Goal: Transaction & Acquisition: Book appointment/travel/reservation

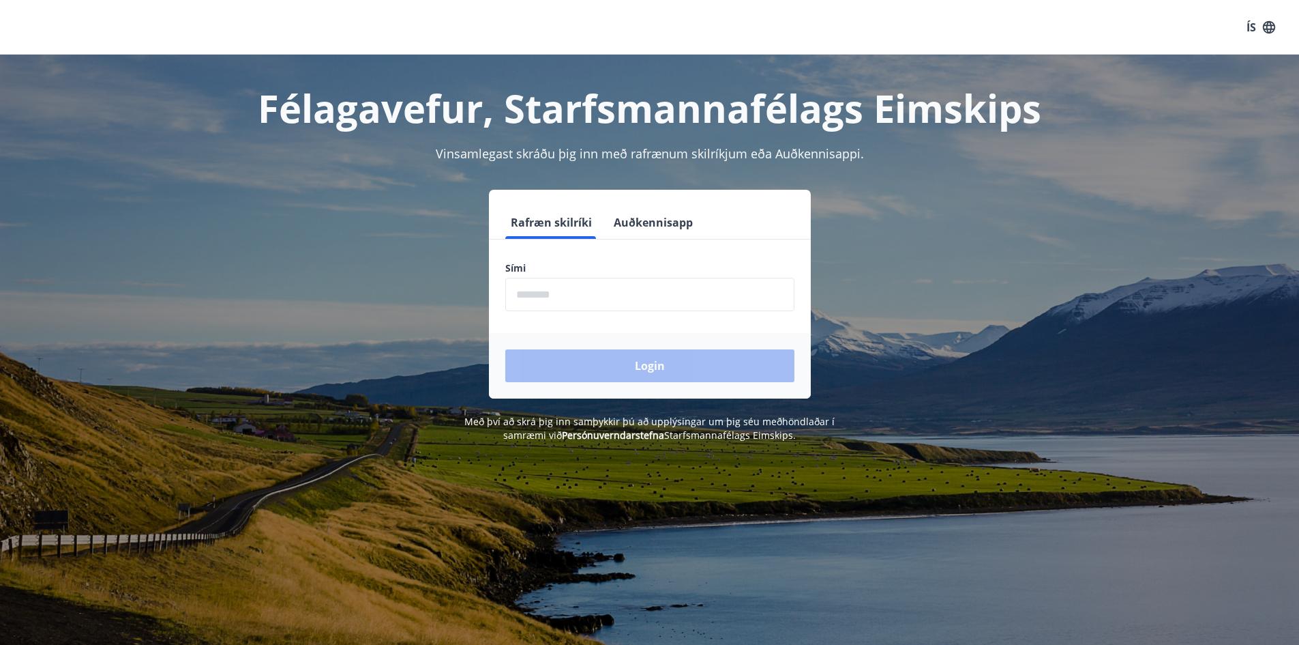
click at [605, 292] on input "phone" at bounding box center [649, 294] width 289 height 33
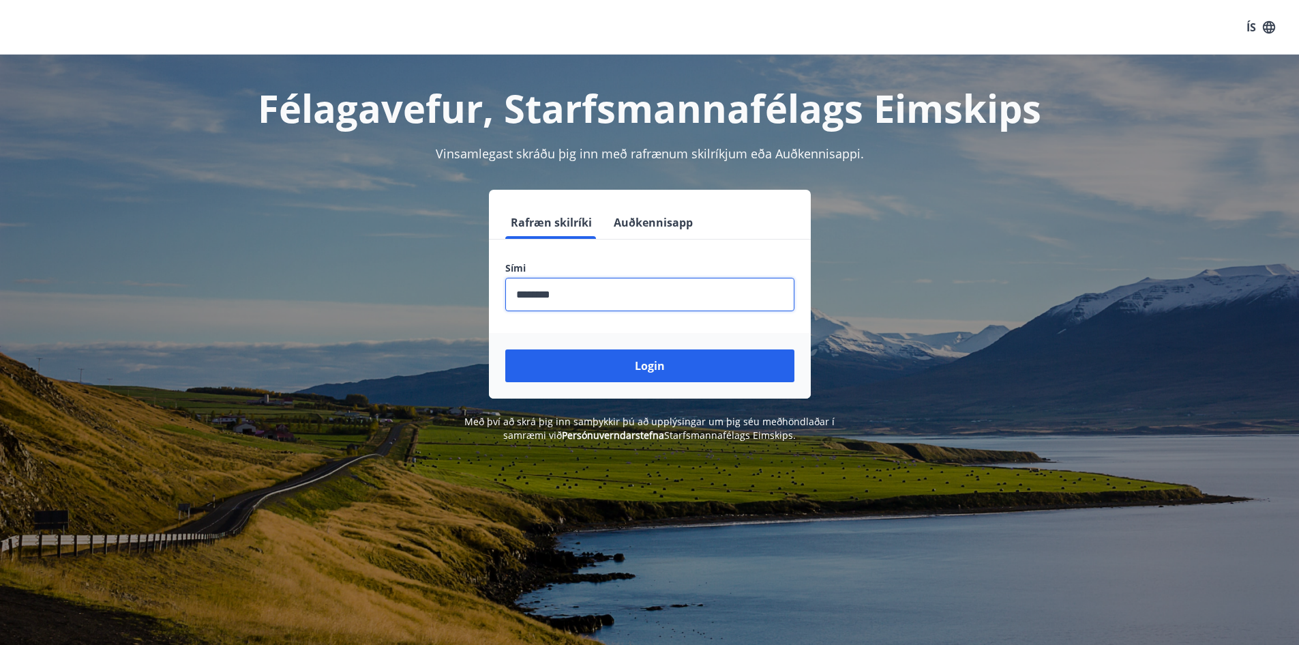
type input "********"
click at [505, 349] on button "Login" at bounding box center [649, 365] width 289 height 33
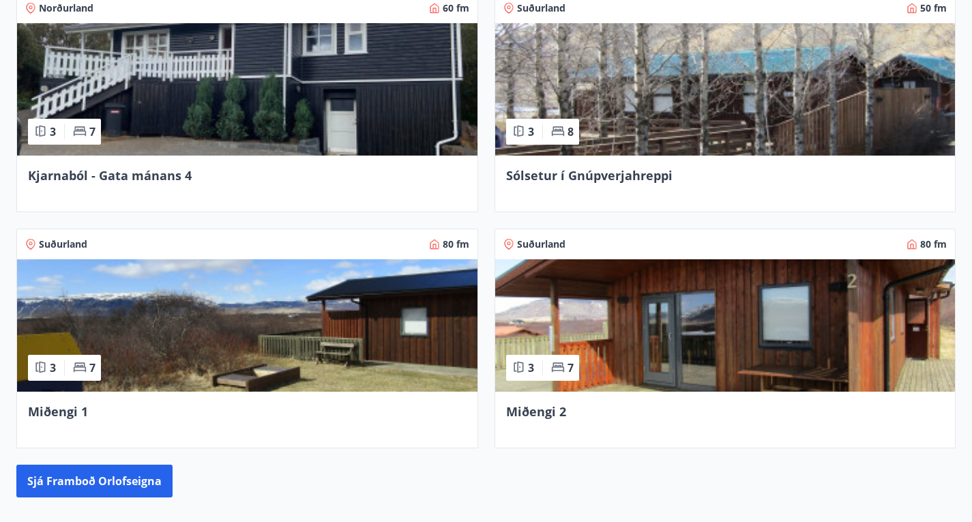
scroll to position [486, 0]
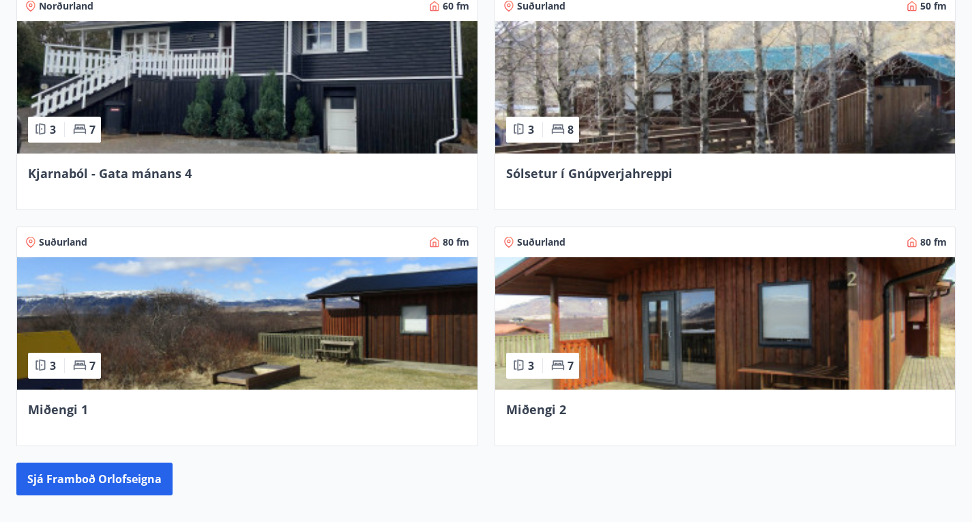
click at [477, 257] on img at bounding box center [247, 323] width 460 height 132
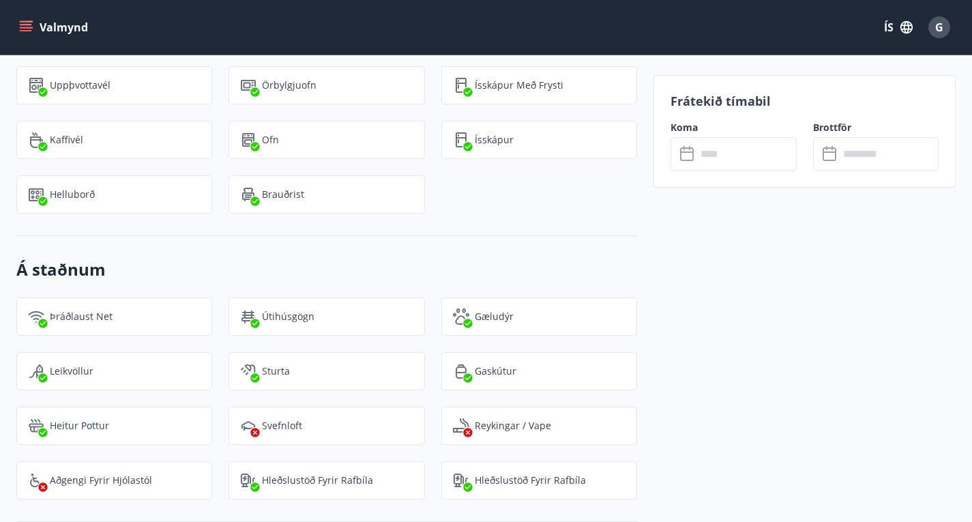
scroll to position [1500, 0]
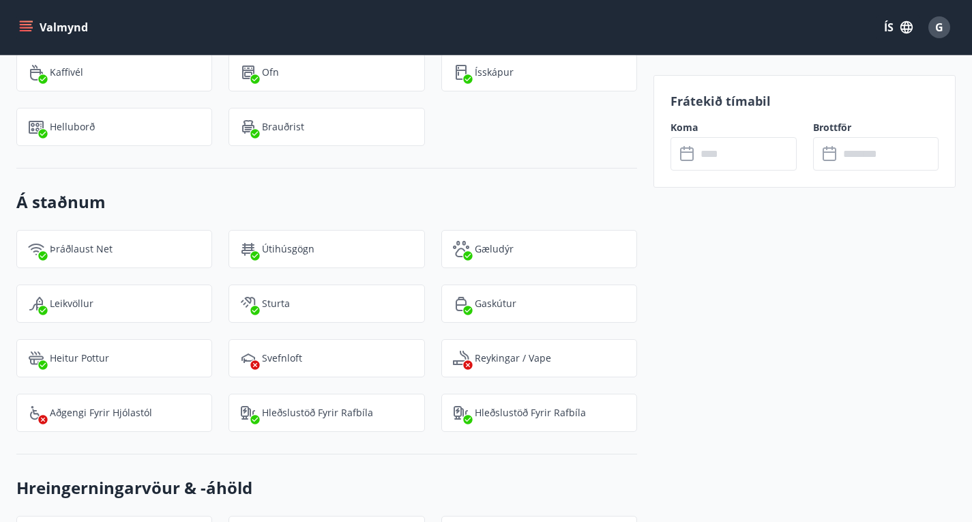
click at [689, 153] on icon at bounding box center [688, 154] width 16 height 16
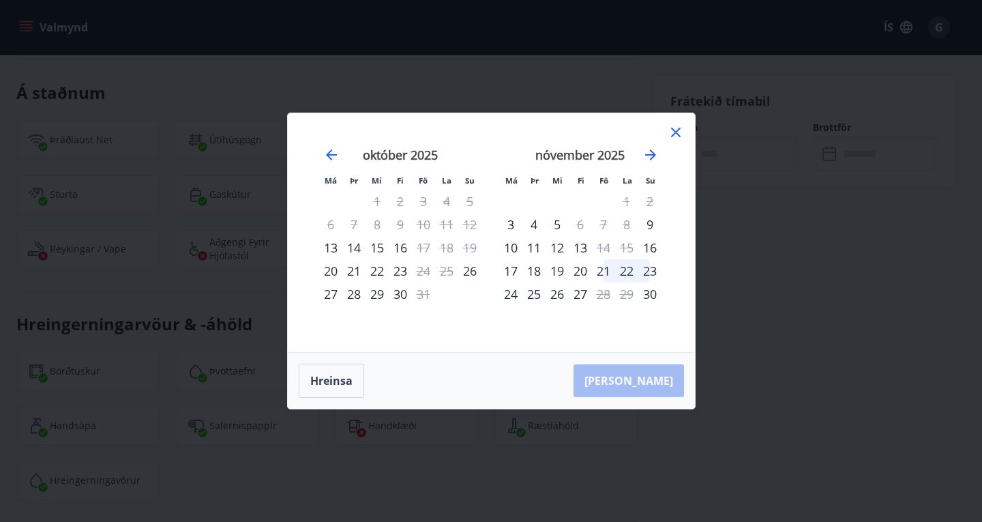
click at [676, 139] on icon at bounding box center [676, 132] width 16 height 16
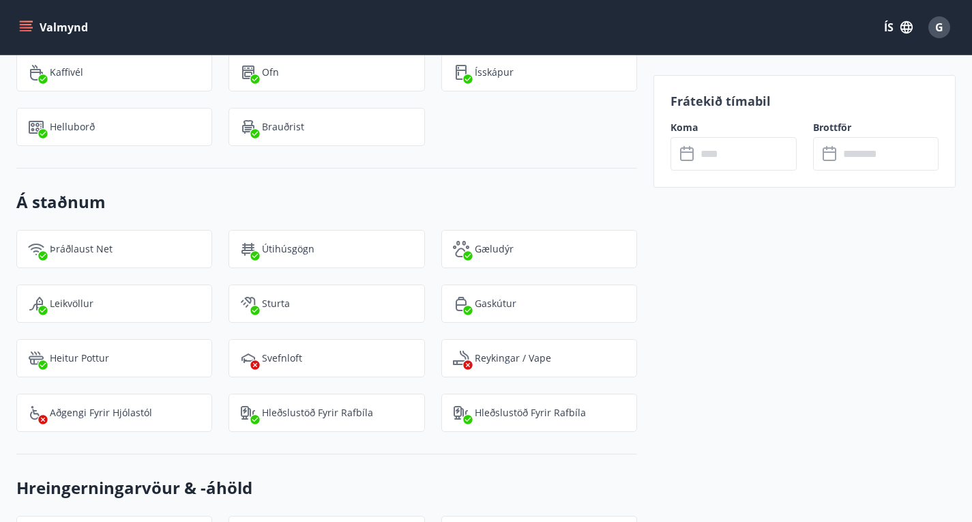
scroll to position [486, 0]
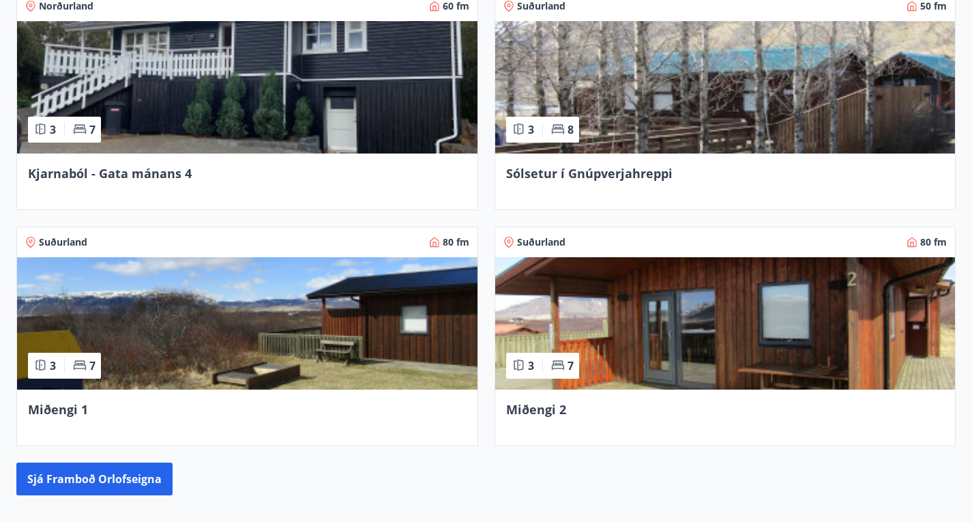
click at [829, 257] on img at bounding box center [725, 323] width 460 height 132
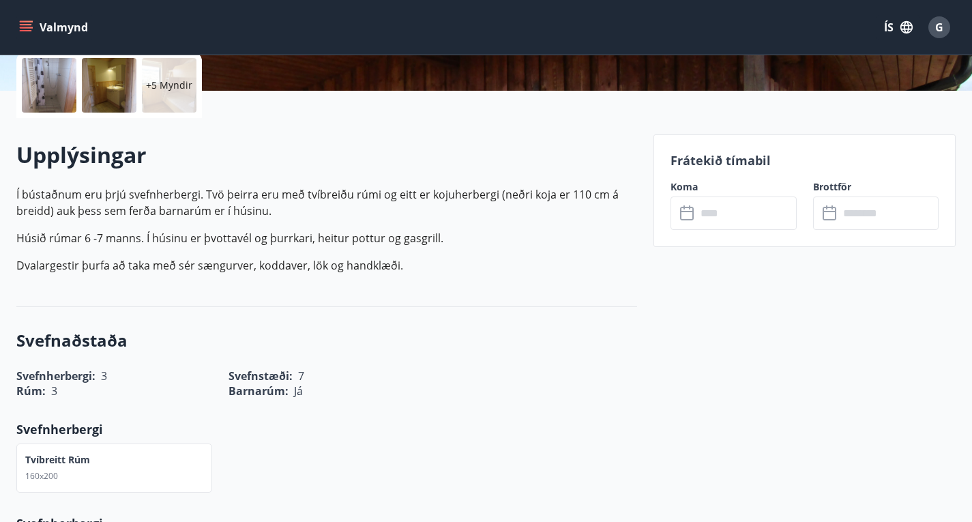
scroll to position [341, 0]
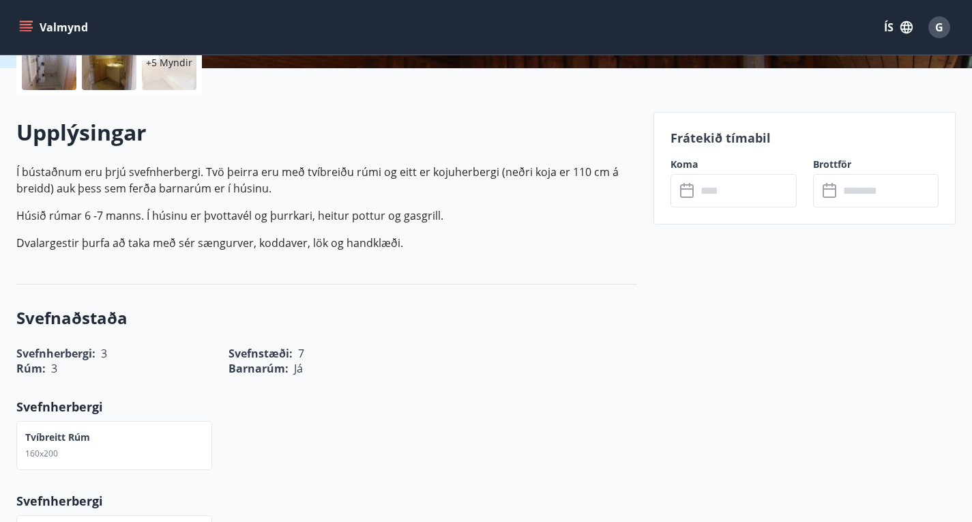
click at [690, 188] on icon at bounding box center [687, 188] width 14 height 1
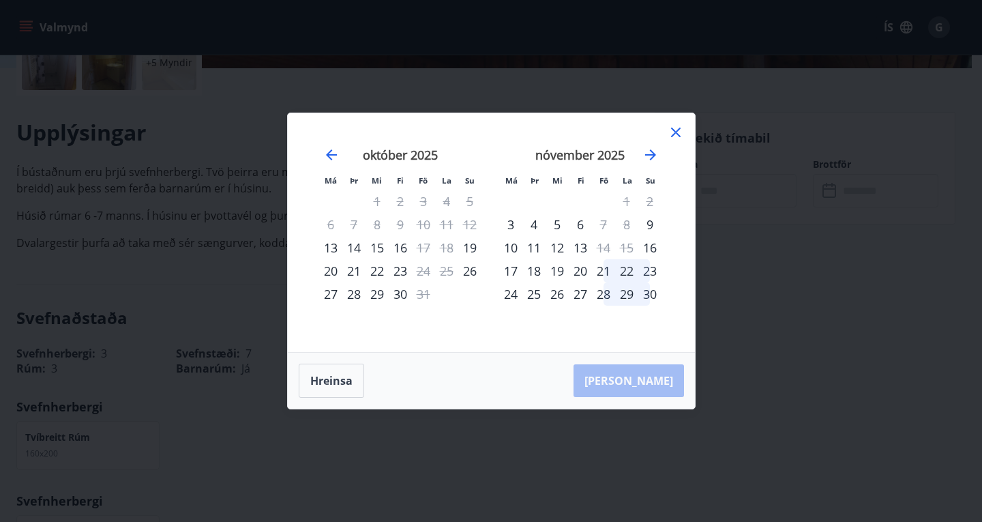
click at [671, 136] on icon at bounding box center [676, 133] width 10 height 10
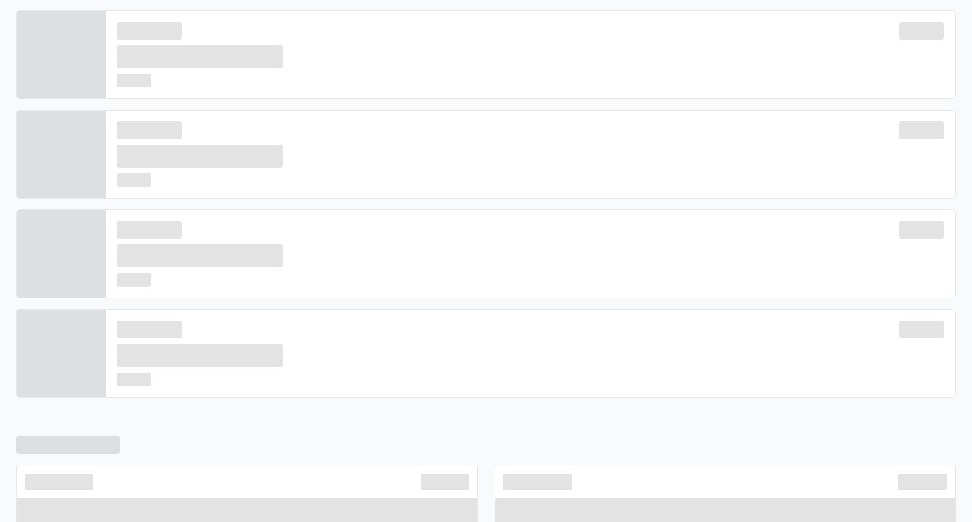
scroll to position [486, 0]
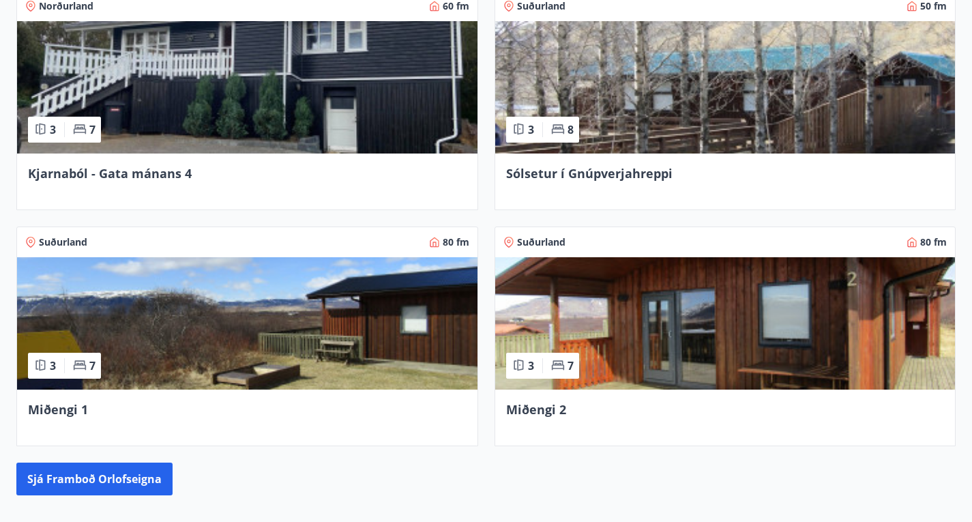
click at [495, 153] on img at bounding box center [725, 87] width 460 height 132
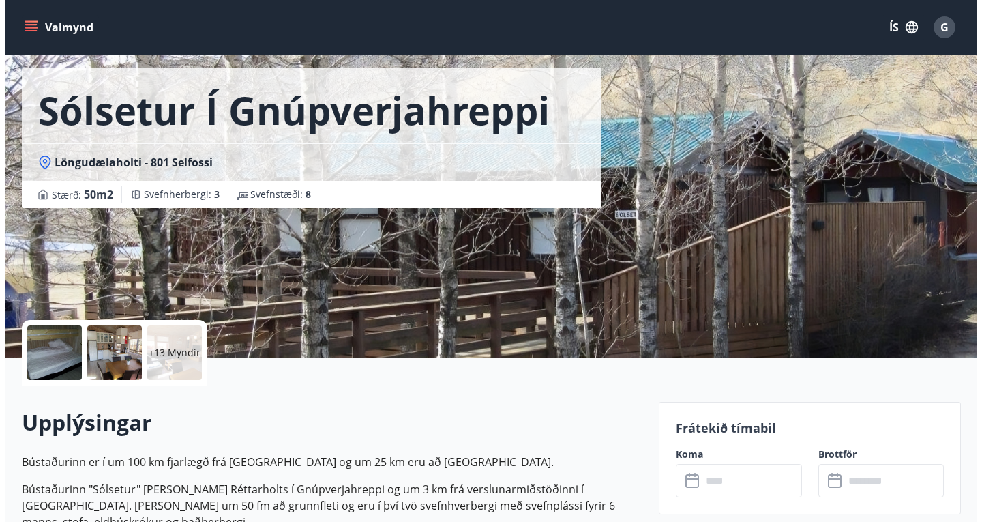
scroll to position [68, 0]
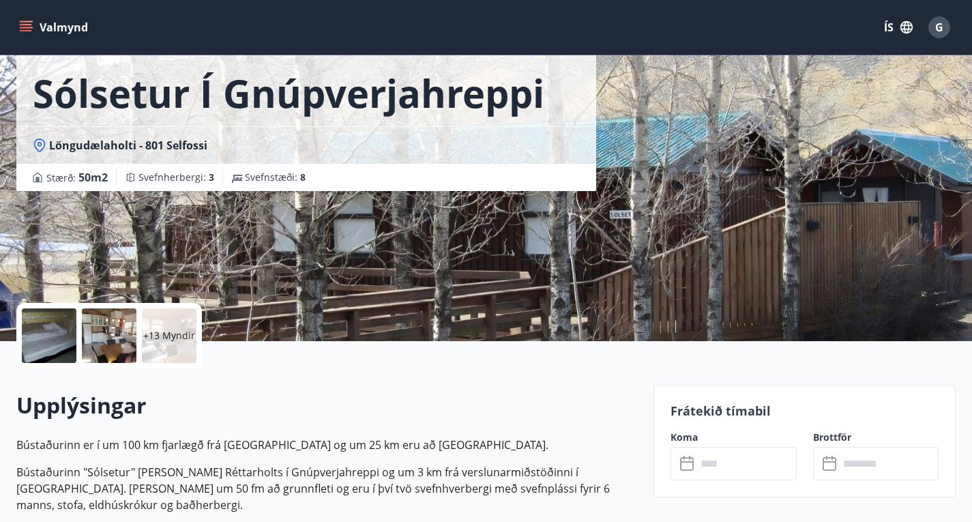
click at [166, 332] on p "+13 Myndir" at bounding box center [169, 336] width 52 height 14
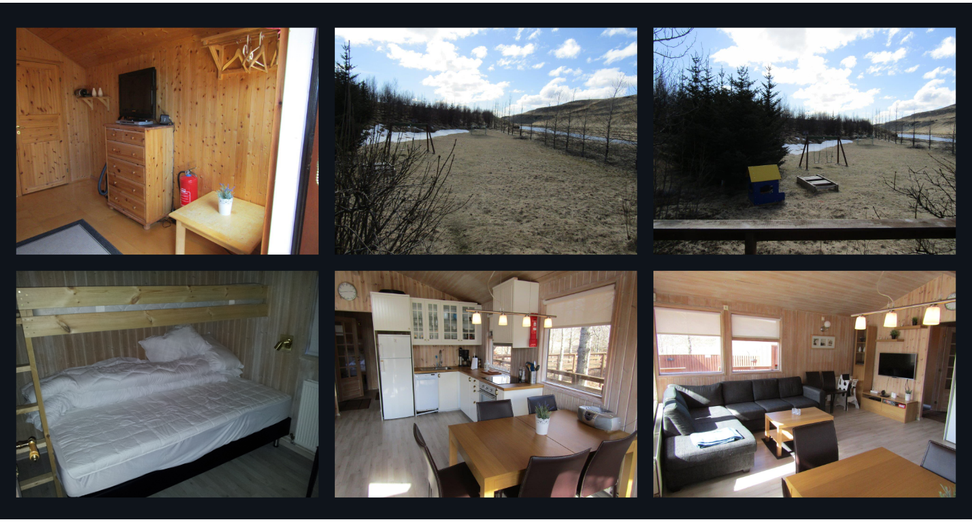
scroll to position [0, 0]
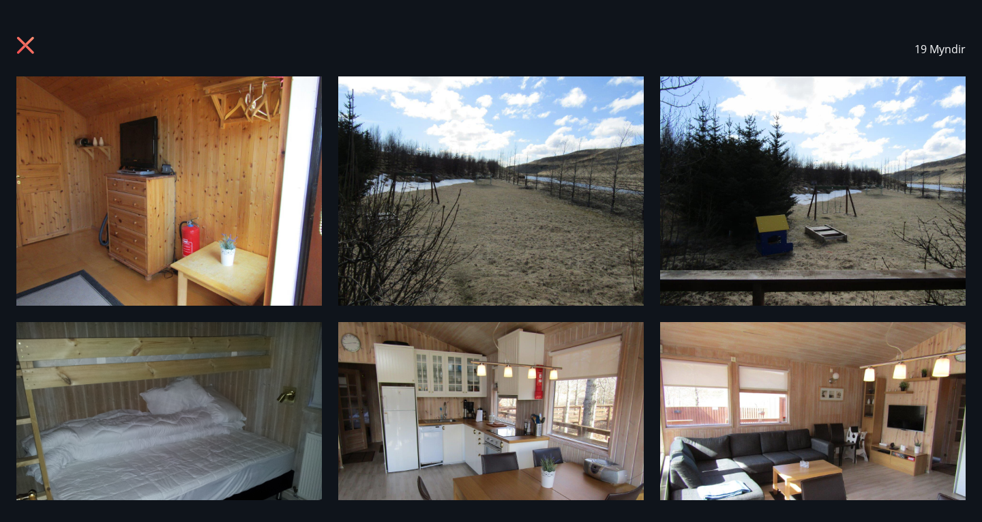
click at [23, 52] on icon at bounding box center [27, 47] width 22 height 22
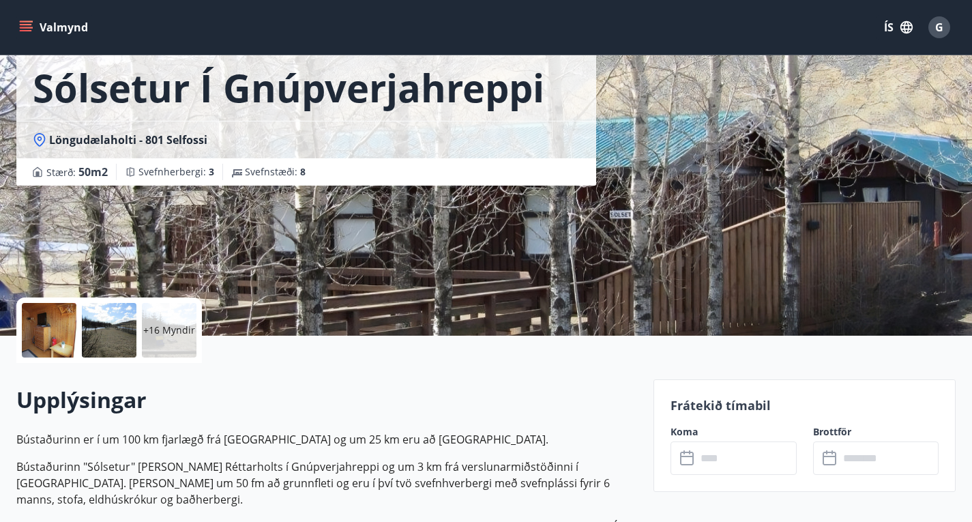
scroll to position [273, 0]
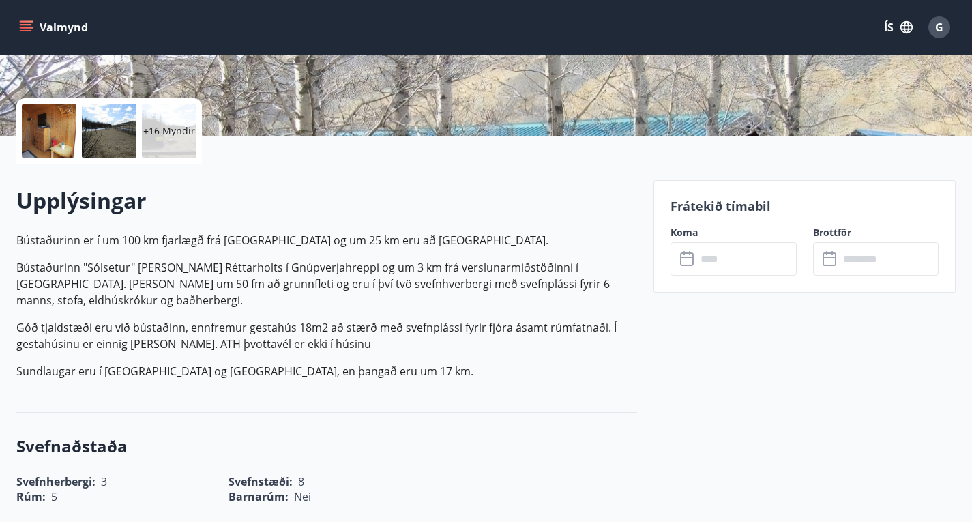
click at [684, 258] on icon at bounding box center [688, 259] width 16 height 16
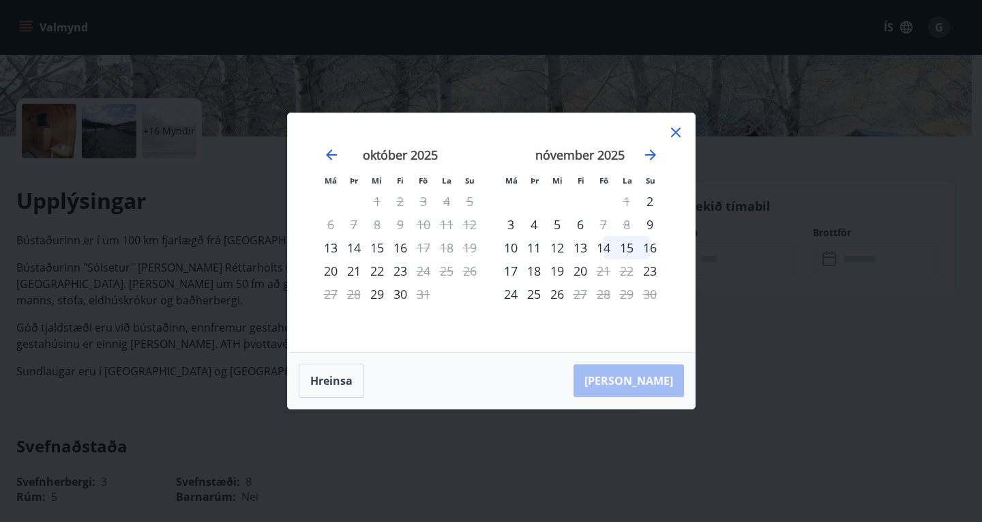
click at [679, 130] on icon at bounding box center [676, 132] width 16 height 16
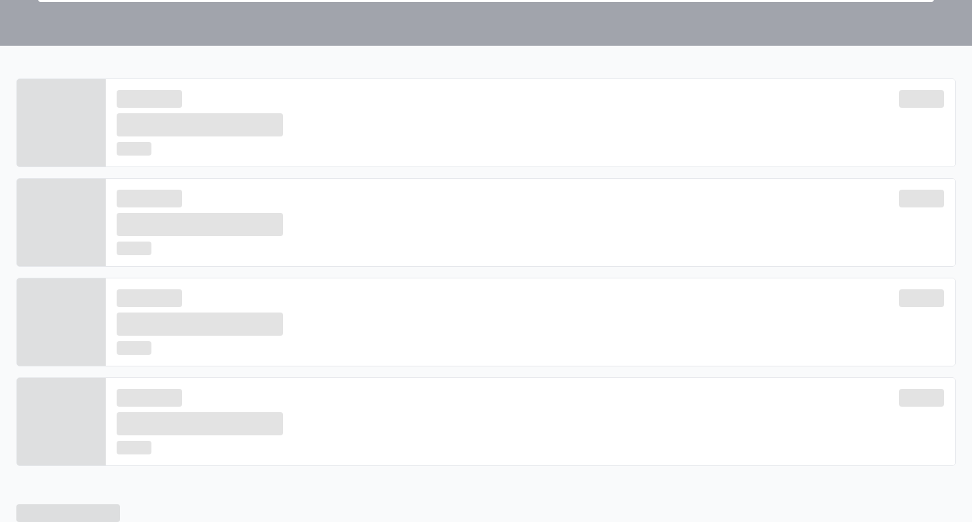
scroll to position [486, 0]
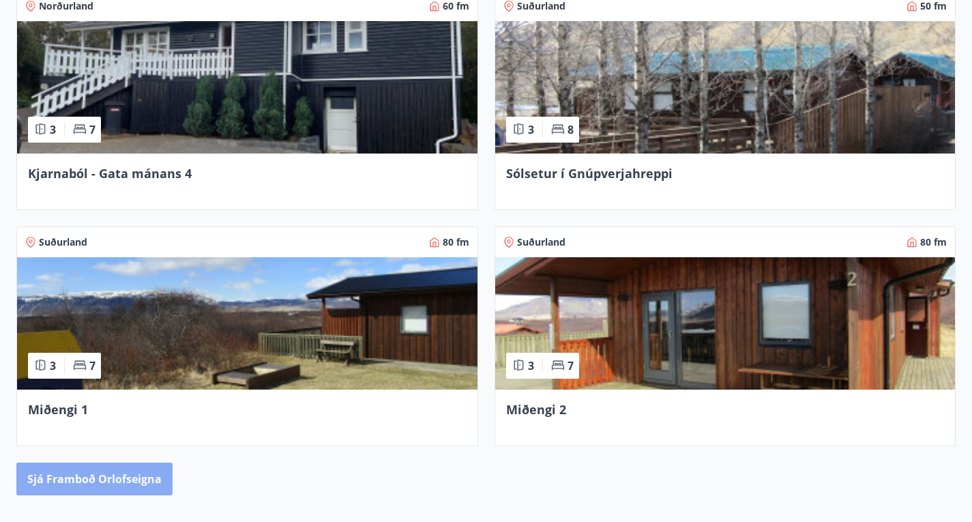
click at [88, 462] on button "Sjá framboð orlofseigna" at bounding box center [94, 478] width 156 height 33
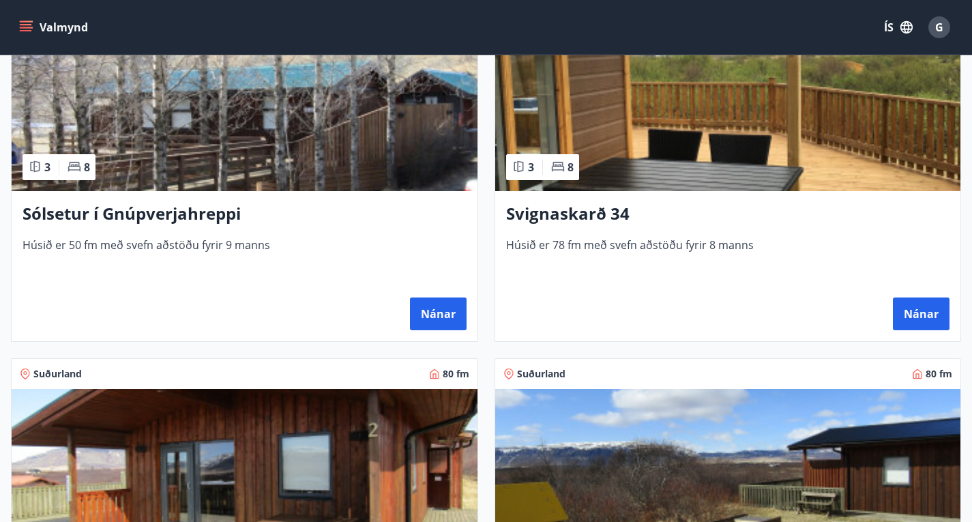
scroll to position [273, 0]
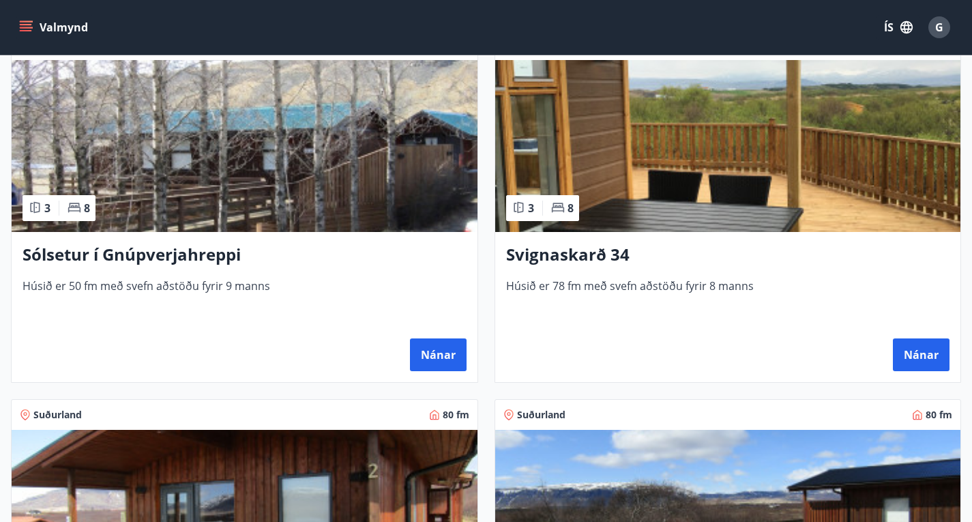
click at [548, 179] on img at bounding box center [728, 146] width 466 height 172
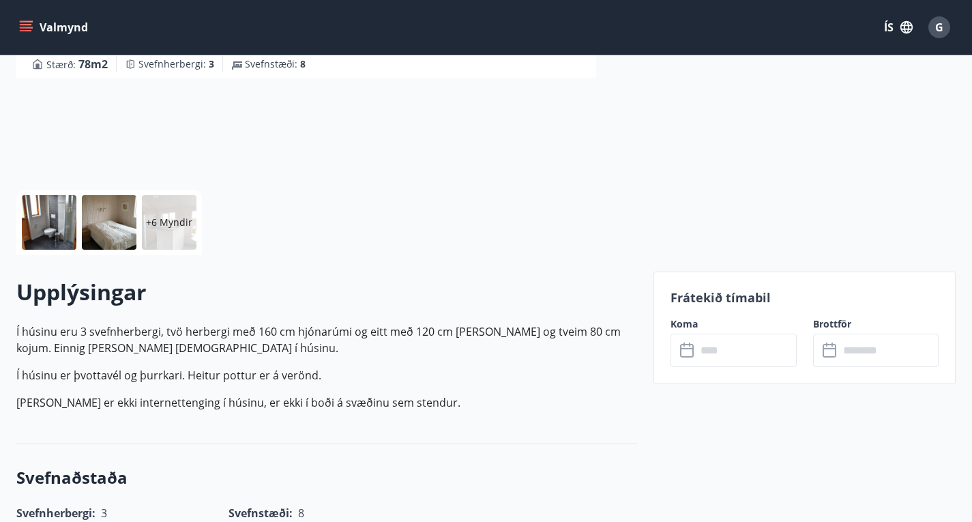
scroll to position [205, 0]
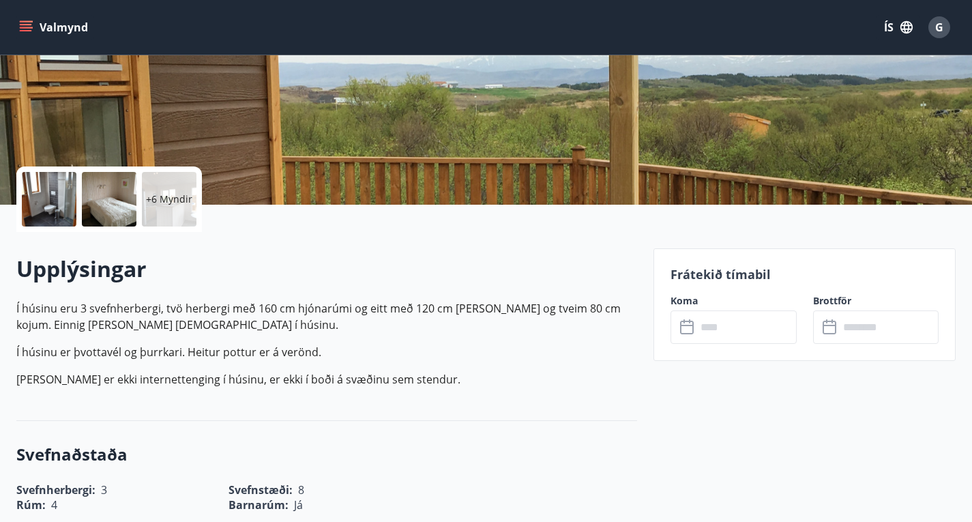
click at [688, 333] on icon at bounding box center [687, 328] width 14 height 14
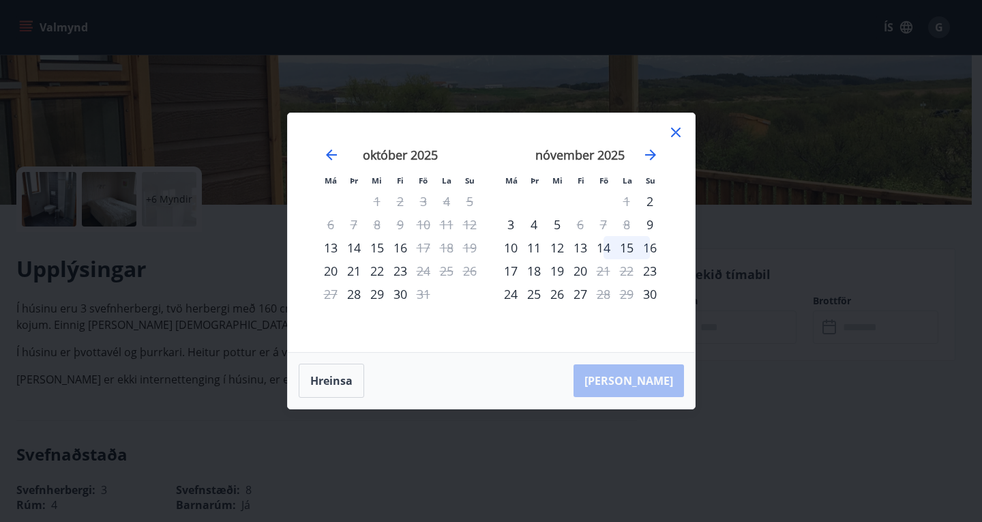
click at [681, 132] on icon at bounding box center [676, 132] width 16 height 16
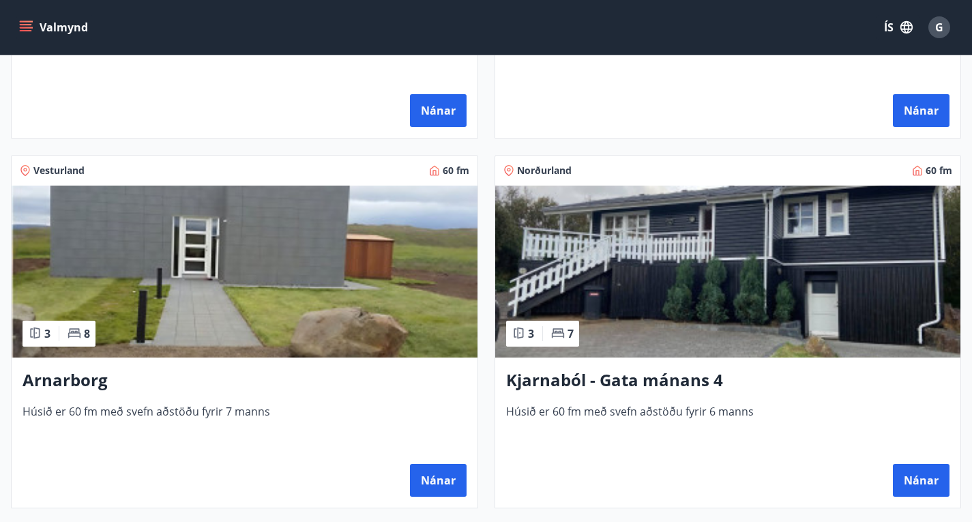
scroll to position [955, 0]
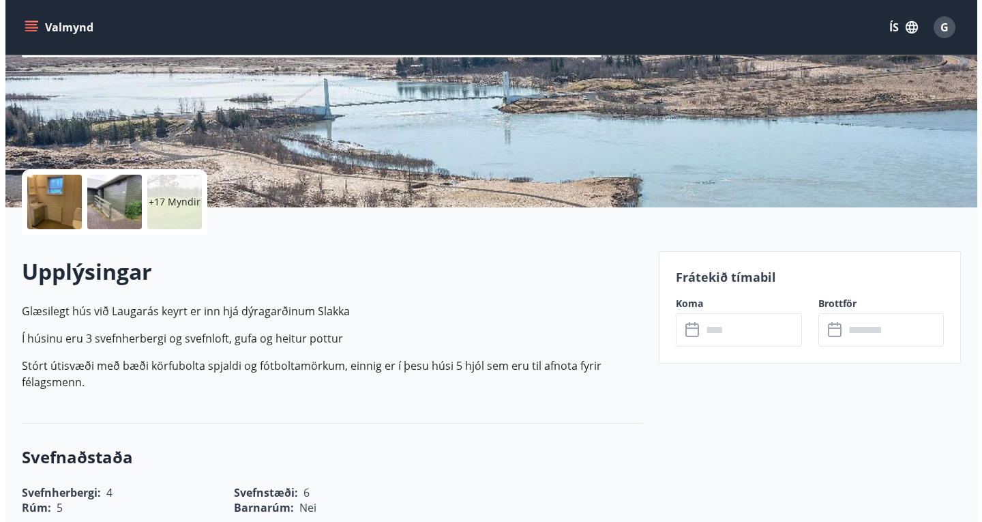
scroll to position [136, 0]
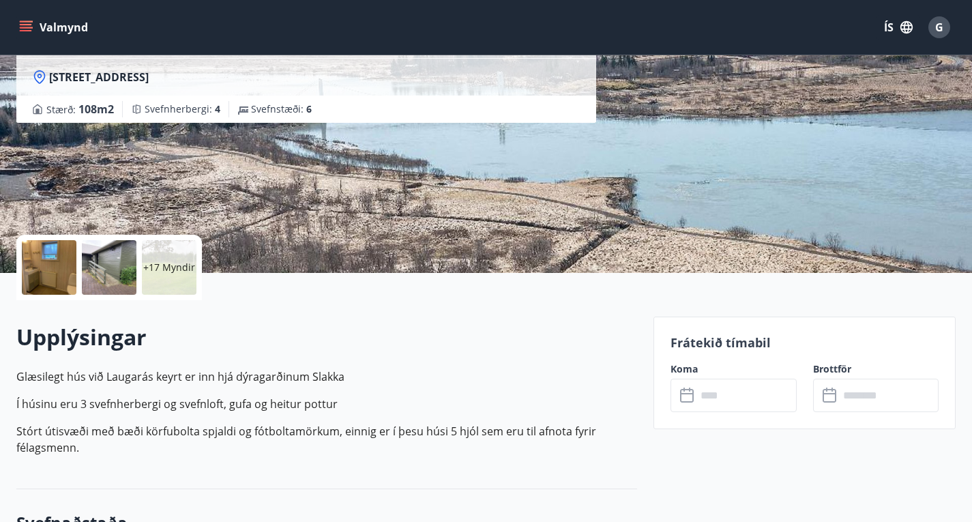
click at [163, 256] on div "+17 Myndir" at bounding box center [169, 267] width 55 height 55
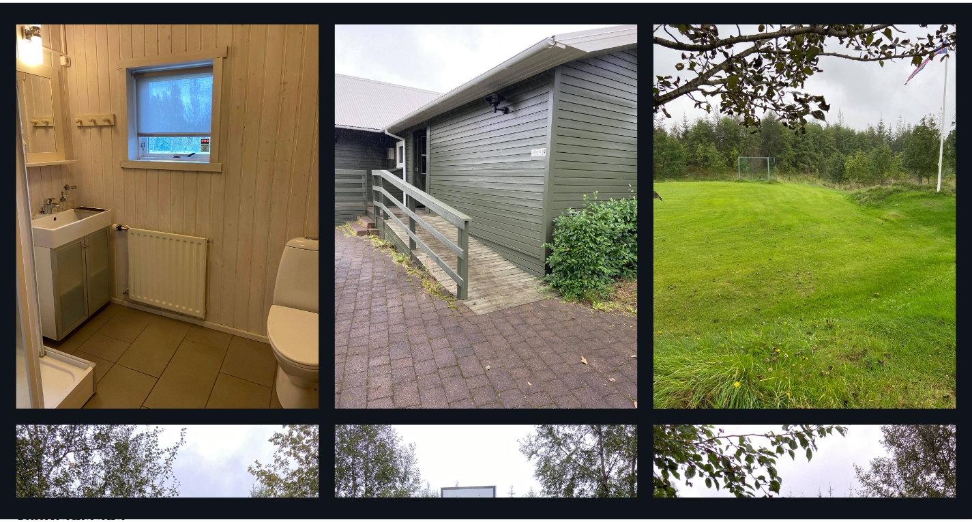
scroll to position [0, 0]
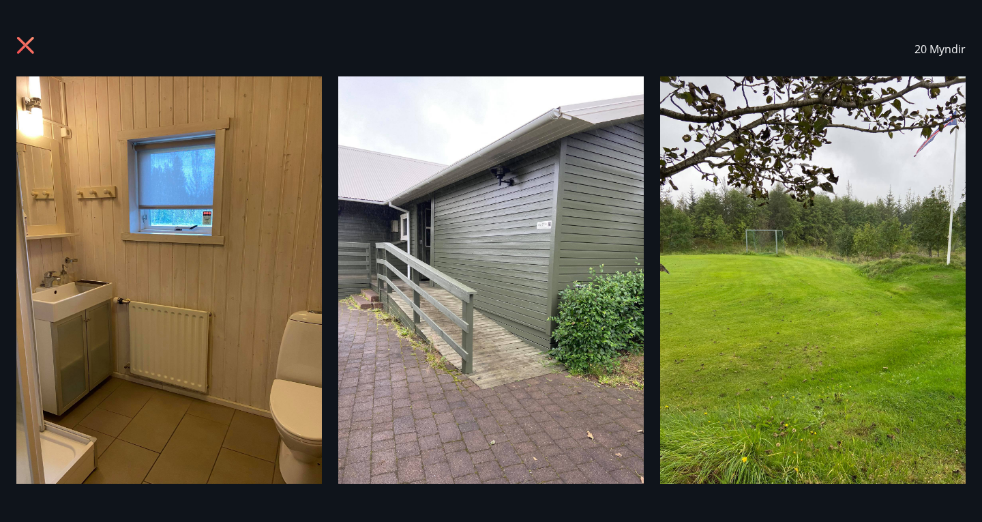
click at [27, 47] on icon at bounding box center [25, 45] width 17 height 17
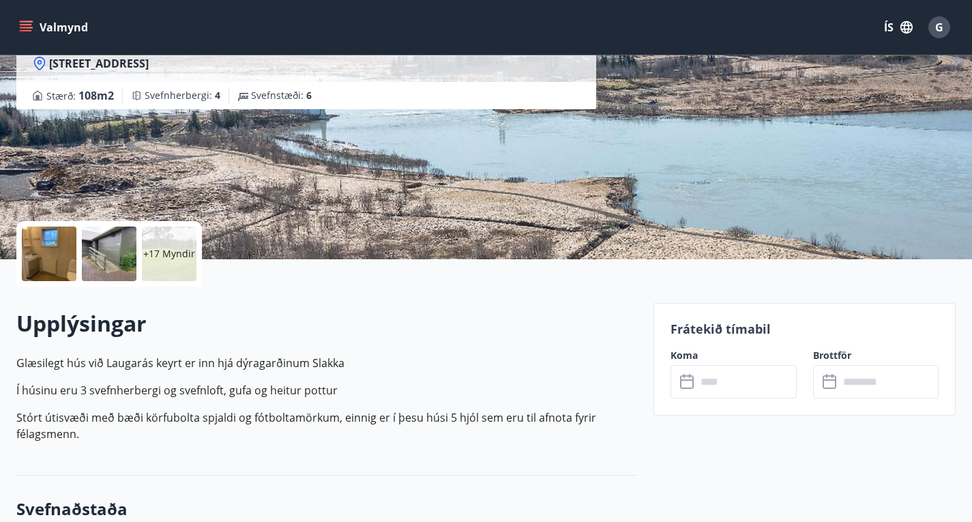
scroll to position [205, 0]
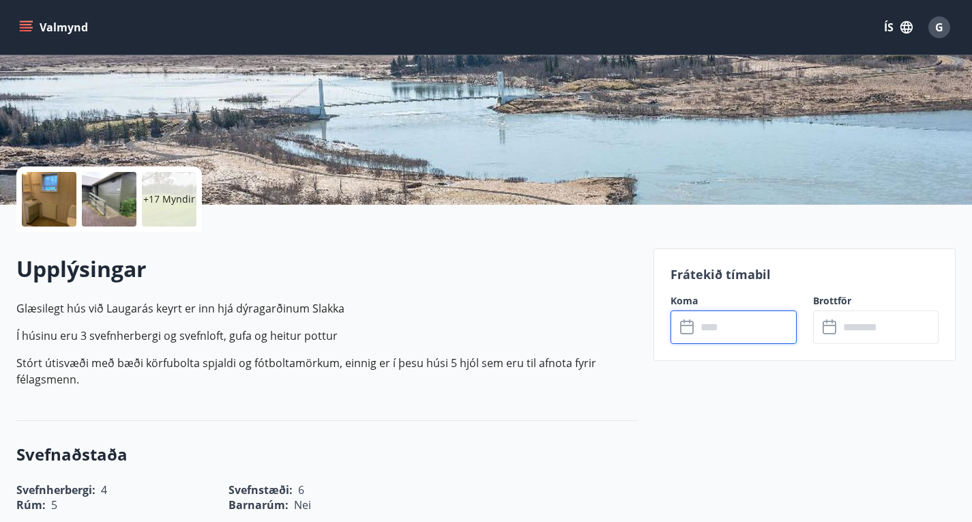
click at [697, 325] on input "text" at bounding box center [746, 326] width 100 height 33
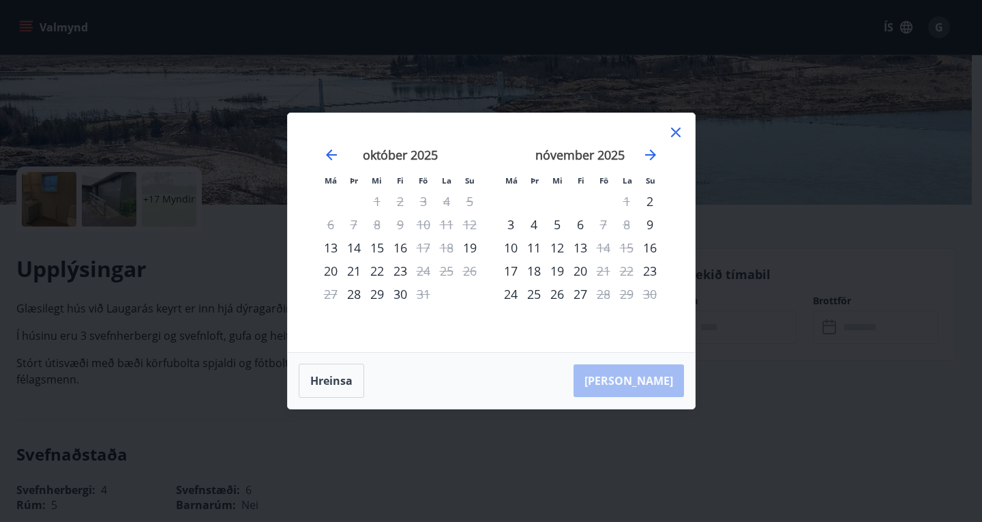
click at [679, 130] on icon at bounding box center [676, 132] width 16 height 16
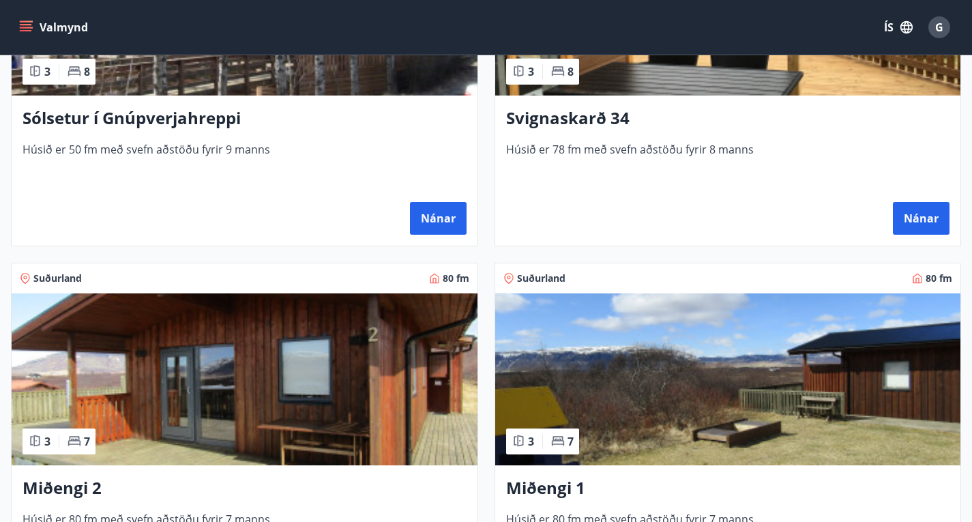
scroll to position [955, 0]
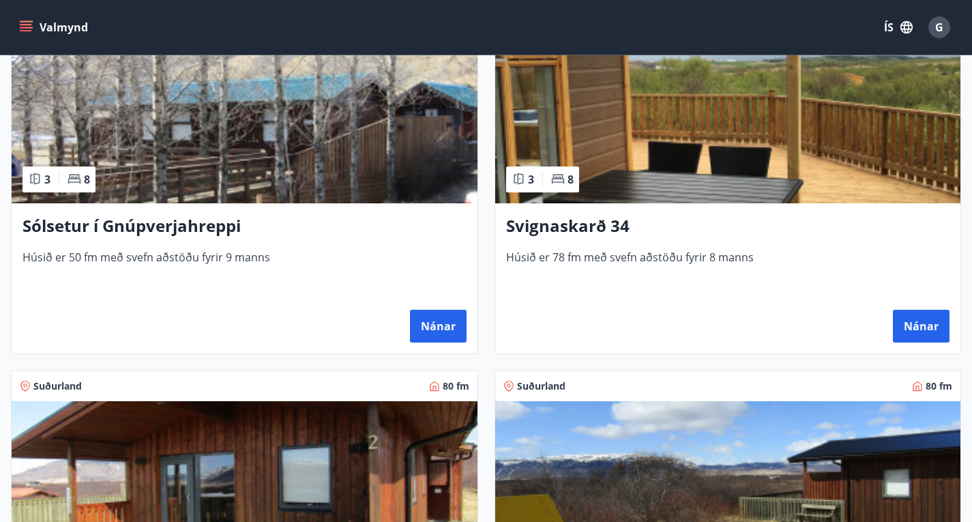
scroll to position [41, 0]
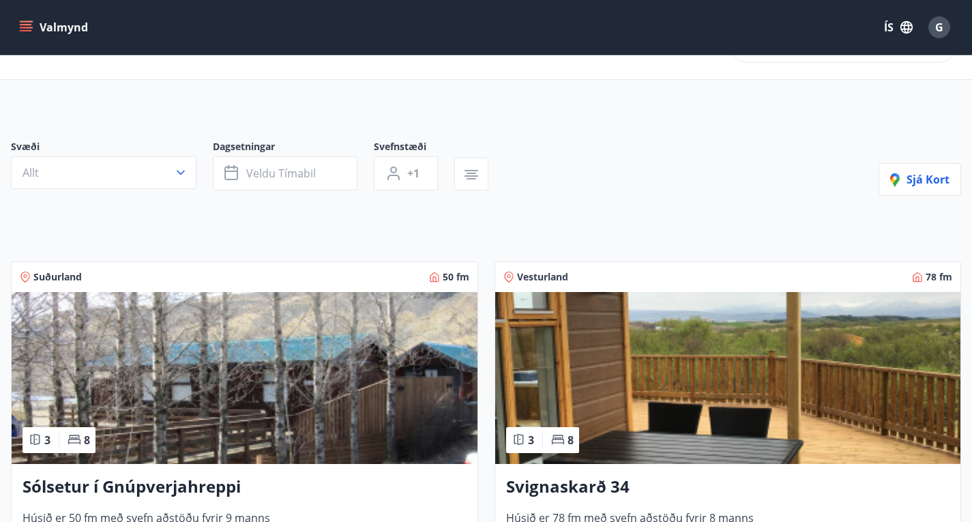
click at [26, 31] on icon "menu" at bounding box center [26, 27] width 14 height 14
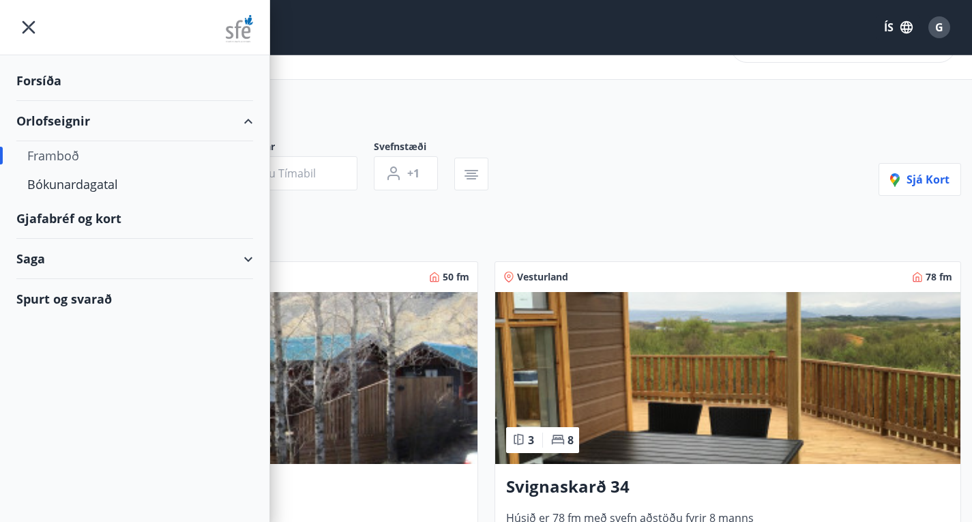
click at [50, 90] on div "Forsíða" at bounding box center [134, 81] width 237 height 40
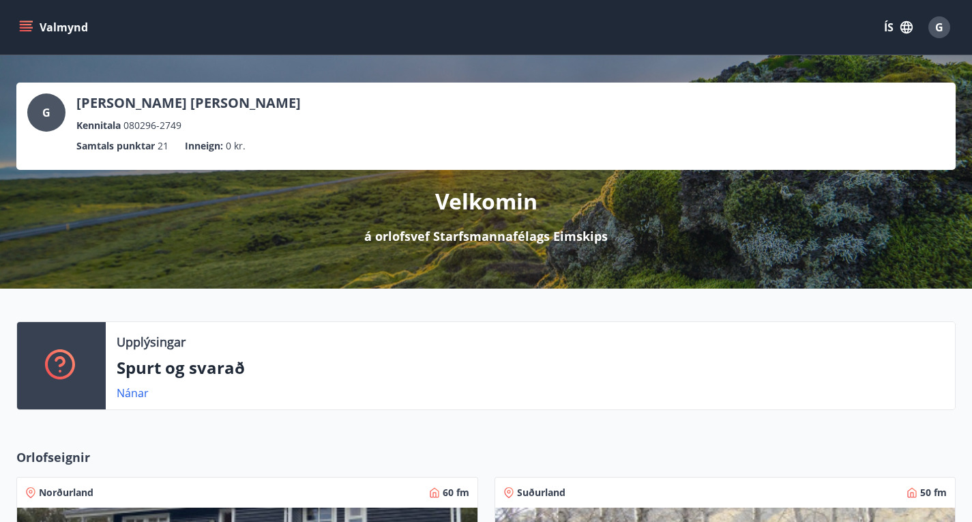
click at [28, 29] on icon "menu" at bounding box center [26, 27] width 14 height 14
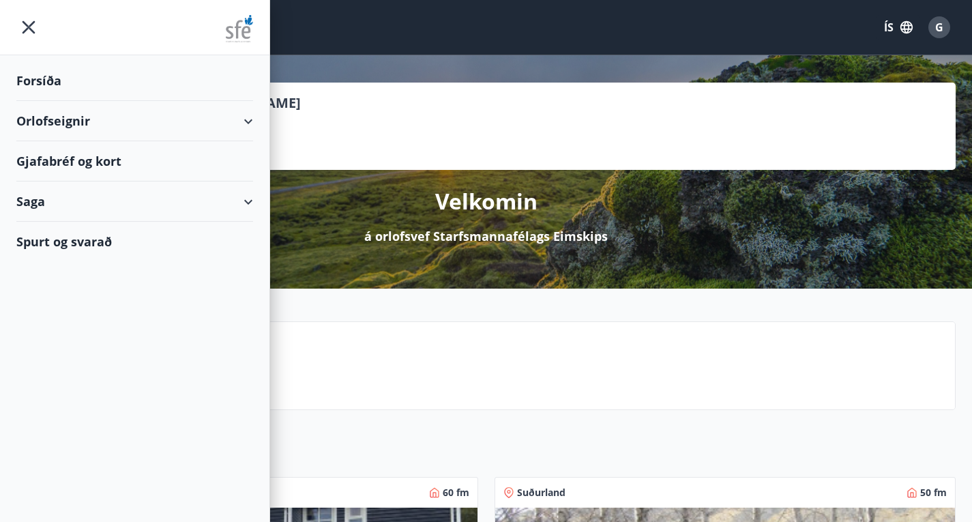
click at [71, 121] on div "Orlofseignir" at bounding box center [134, 121] width 237 height 40
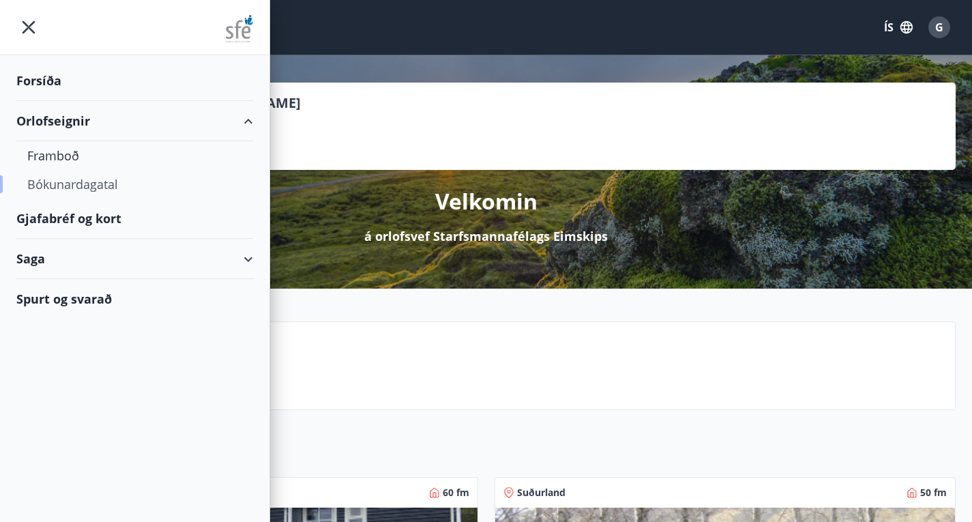
click at [82, 186] on div "Bókunardagatal" at bounding box center [134, 184] width 215 height 29
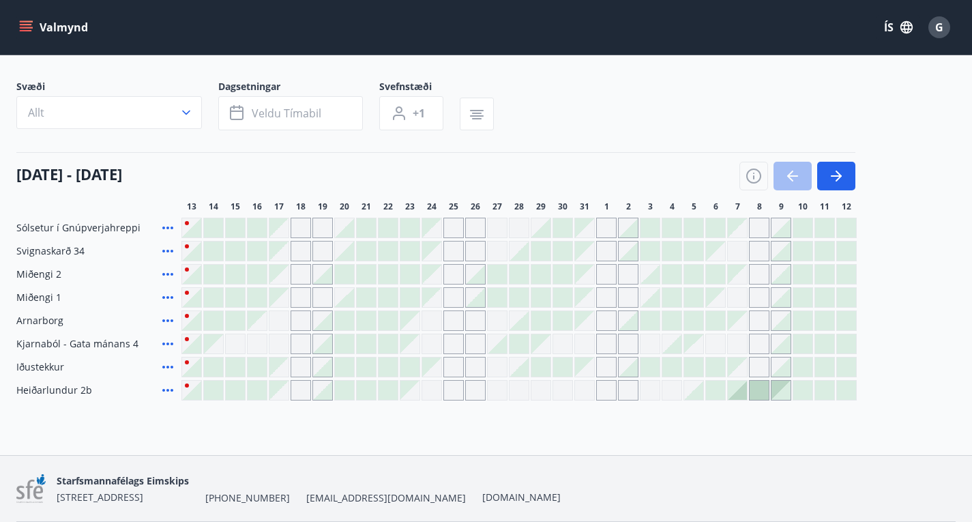
scroll to position [127, 0]
